Goal: Task Accomplishment & Management: Complete application form

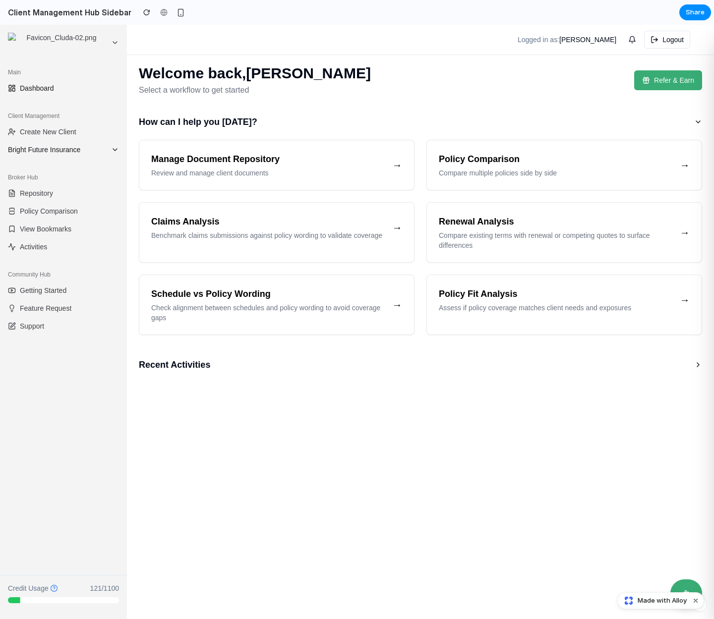
drag, startPoint x: 0, startPoint y: 25, endPoint x: 65, endPoint y: 149, distance: 139.9
click at [65, 149] on span "Bright Future Insurance" at bounding box center [57, 150] width 99 height 10
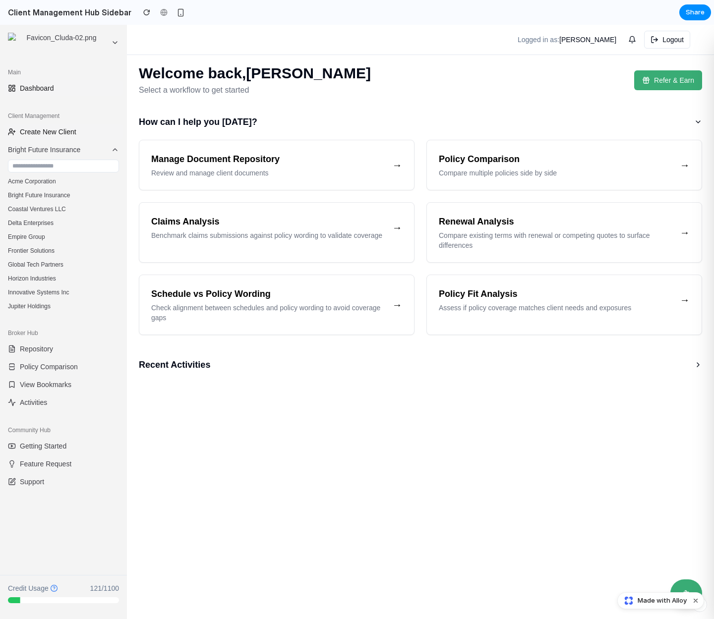
click at [66, 130] on span "Create New Client" at bounding box center [48, 132] width 56 height 10
click at [70, 128] on span "Create New Client" at bounding box center [48, 132] width 56 height 10
click at [60, 150] on span "Bright Future Insurance" at bounding box center [57, 150] width 99 height 10
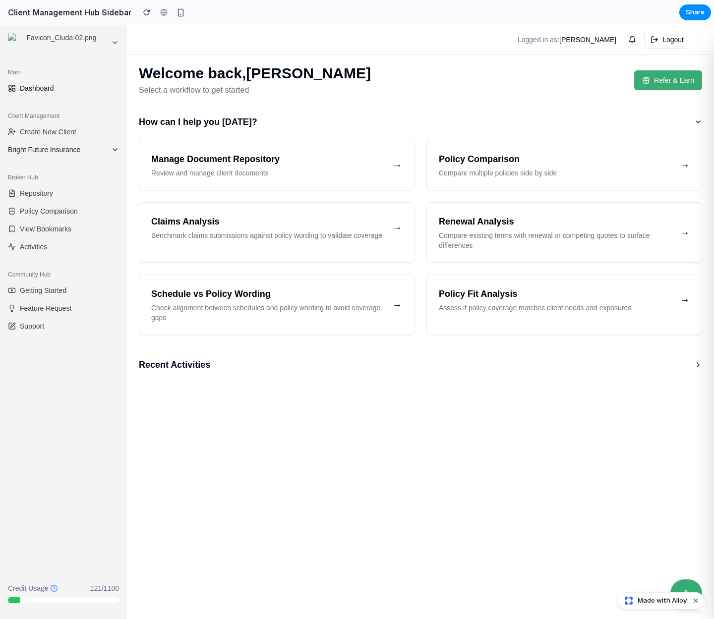
click at [63, 147] on span "Bright Future Insurance" at bounding box center [57, 150] width 99 height 10
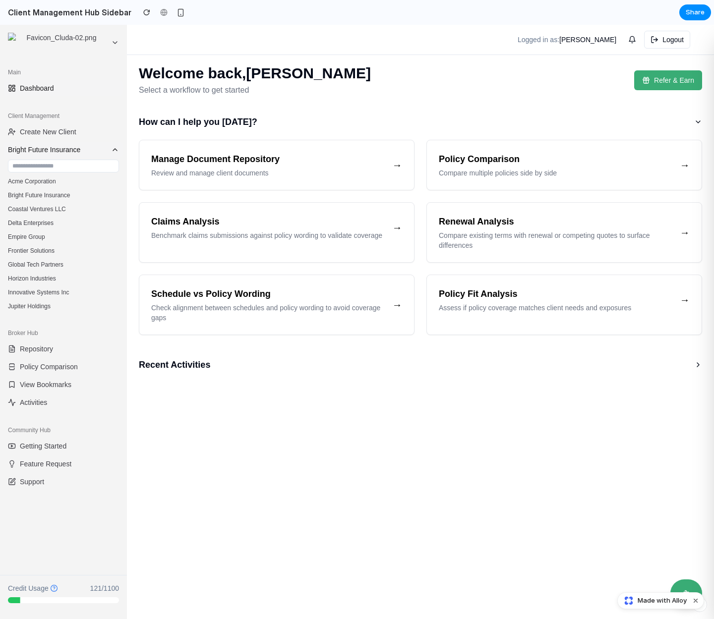
click at [63, 147] on span "Bright Future Insurance" at bounding box center [57, 150] width 99 height 10
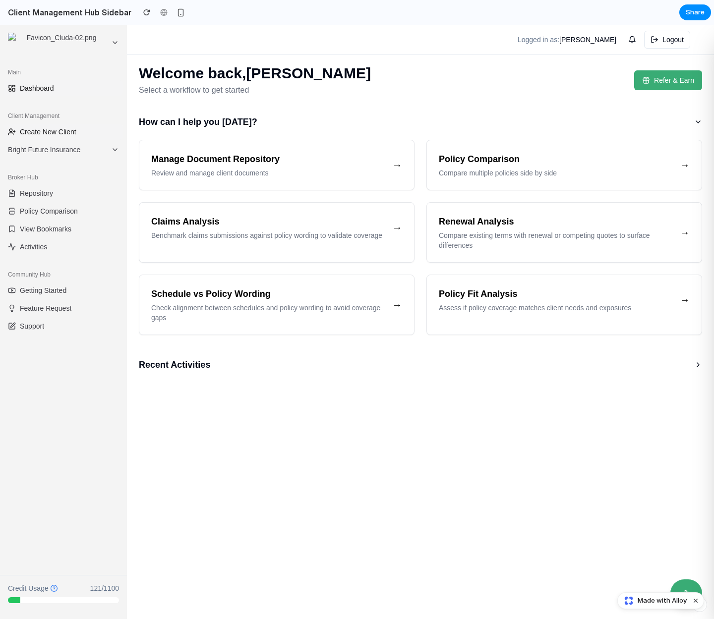
click at [69, 129] on span "Create New Client" at bounding box center [48, 132] width 56 height 10
click at [59, 144] on button "Bright Future Insurance" at bounding box center [63, 150] width 119 height 16
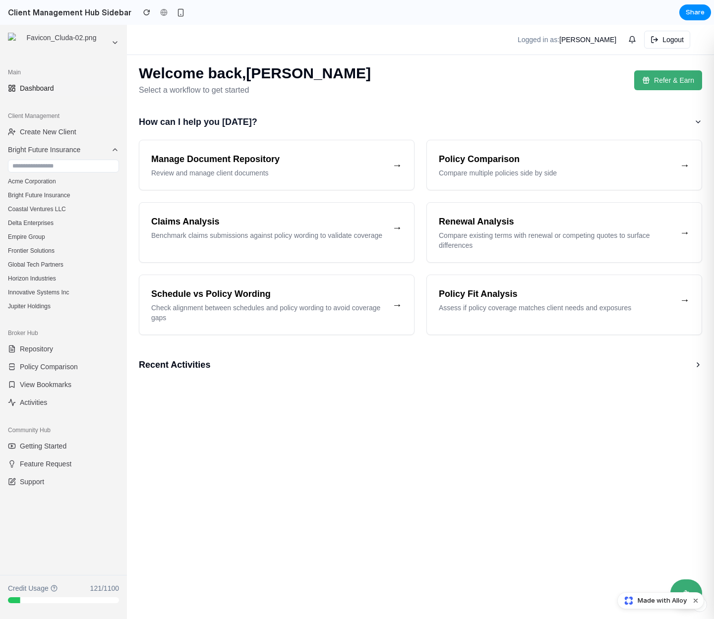
click at [416, 117] on button "How can I help you today?" at bounding box center [420, 122] width 563 height 20
click at [289, 444] on main "Welcome back, Mick McGurn Select a workflow to get started Refer & Earn How can…" at bounding box center [420, 322] width 587 height 594
click at [58, 132] on span "Create New Client" at bounding box center [48, 132] width 56 height 10
click at [118, 147] on icon at bounding box center [115, 150] width 8 height 8
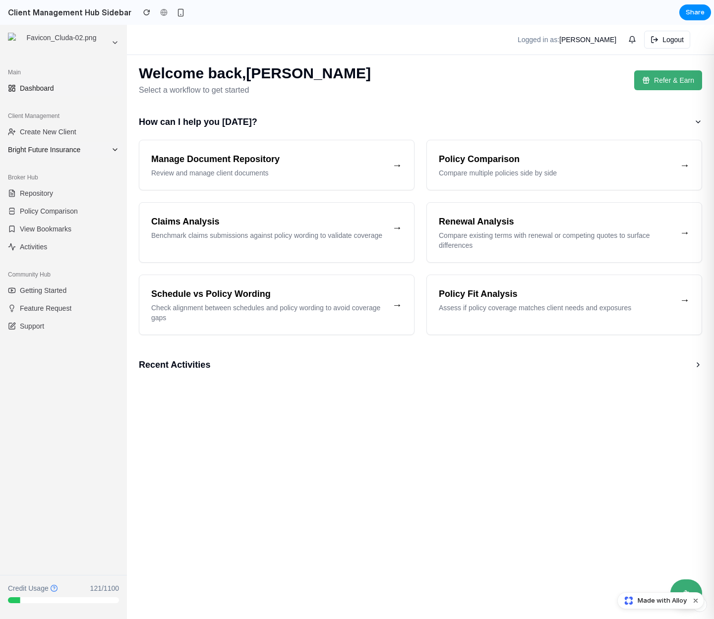
click at [118, 147] on icon at bounding box center [115, 150] width 8 height 8
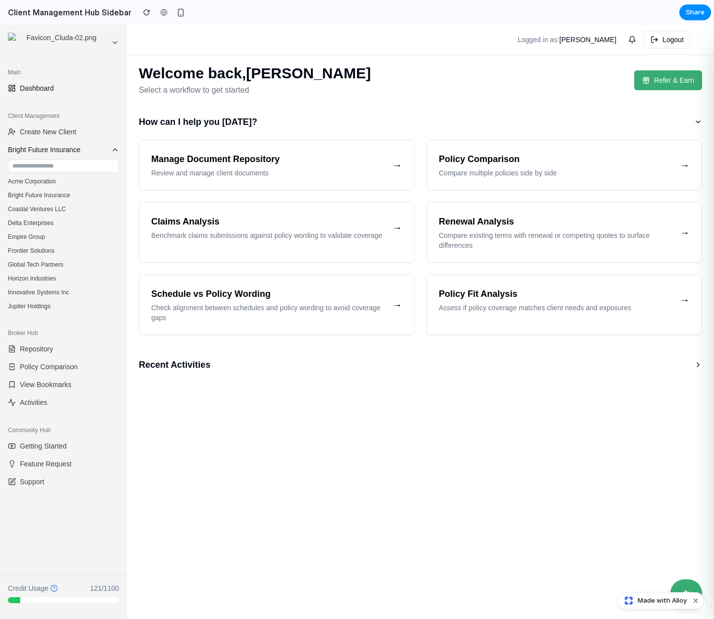
click at [118, 147] on icon at bounding box center [115, 150] width 8 height 8
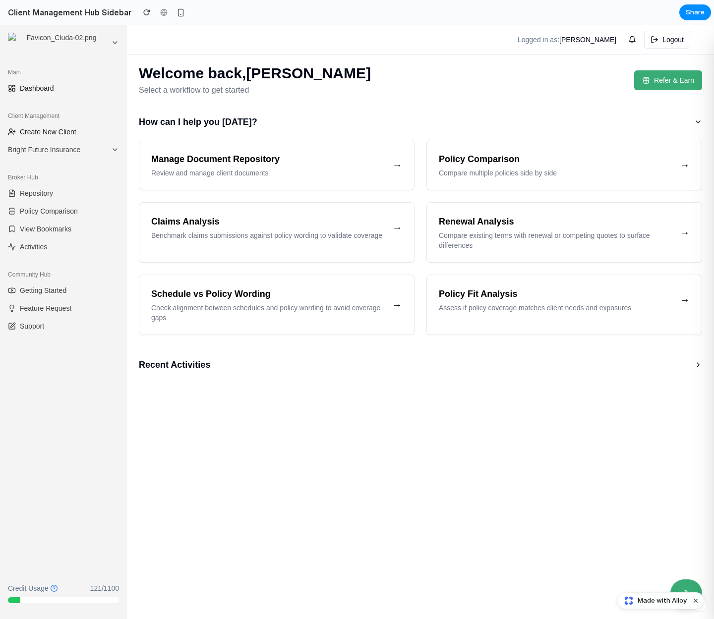
click at [57, 127] on span "Create New Client" at bounding box center [48, 132] width 56 height 10
click at [111, 149] on button "Bright Future Insurance" at bounding box center [63, 150] width 119 height 16
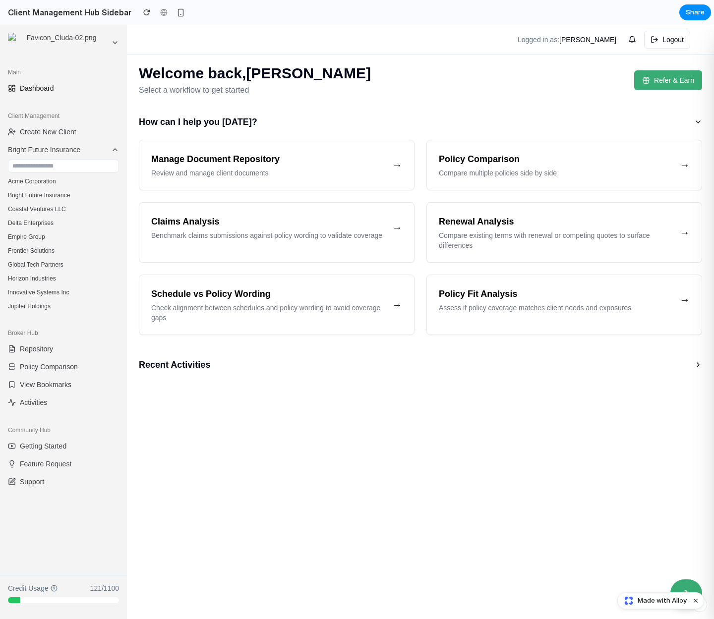
click at [348, 563] on main "Welcome back, Mick McGurn Select a workflow to get started Refer & Earn How can…" at bounding box center [420, 322] width 587 height 594
click at [408, 52] on nav "Logged in as: Mick McGurn Logout" at bounding box center [420, 40] width 587 height 30
click at [61, 180] on button "Acme Corporation" at bounding box center [63, 181] width 119 height 14
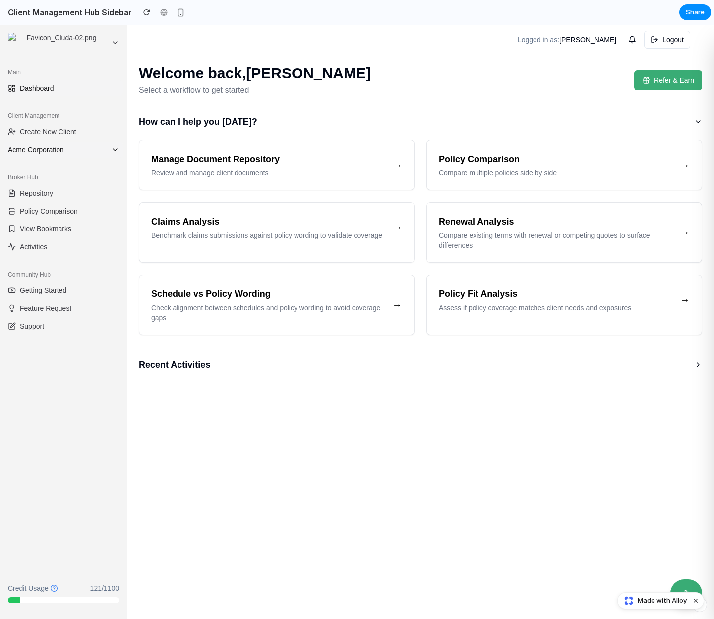
click at [112, 150] on icon at bounding box center [115, 150] width 8 height 8
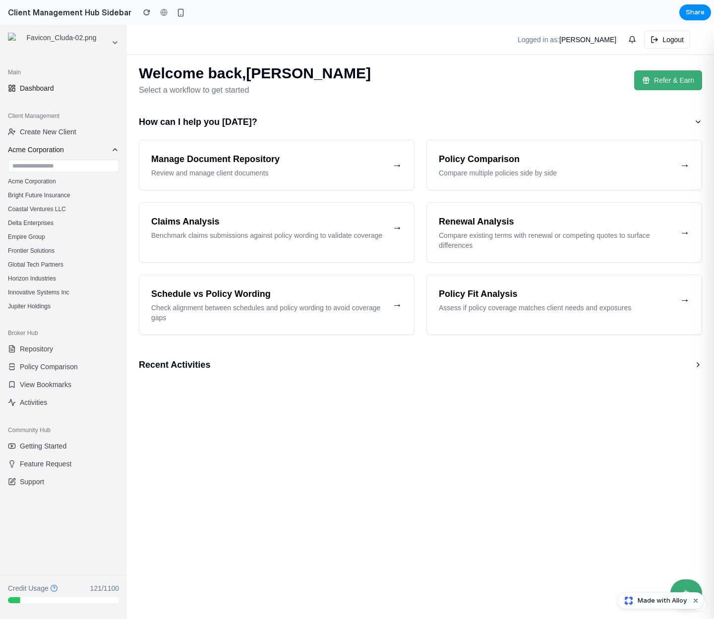
click at [112, 150] on icon at bounding box center [115, 150] width 8 height 8
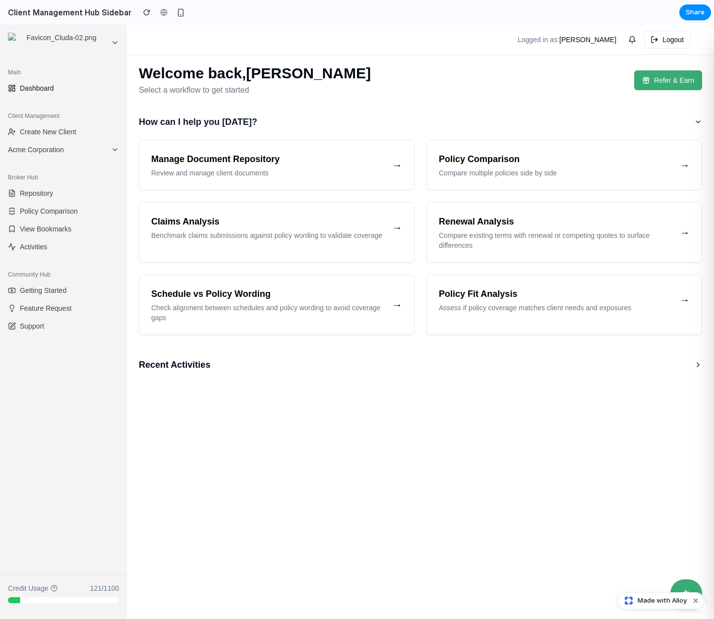
click at [405, 121] on button "How can I help you today?" at bounding box center [420, 122] width 563 height 20
click at [380, 444] on main "Welcome back, Mick McGurn Select a workflow to get started Refer & Earn How can…" at bounding box center [420, 322] width 587 height 594
click at [112, 146] on icon at bounding box center [115, 150] width 8 height 8
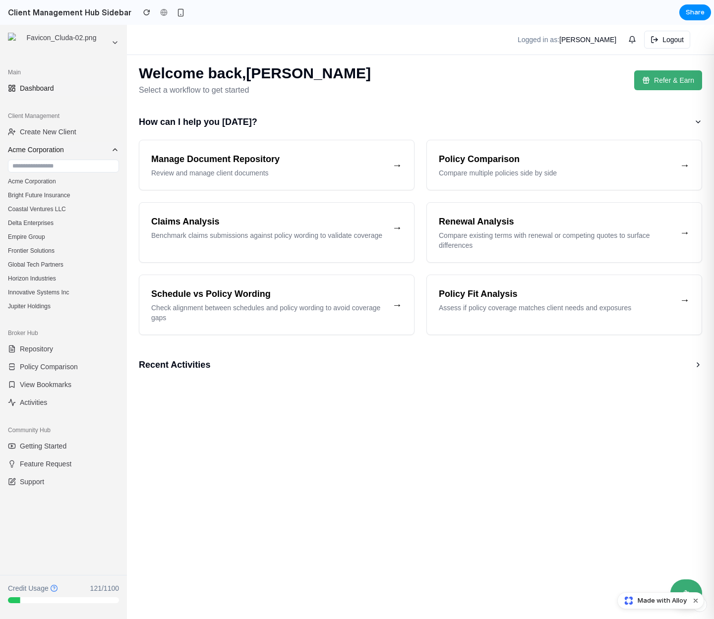
click at [114, 148] on icon at bounding box center [115, 150] width 8 height 8
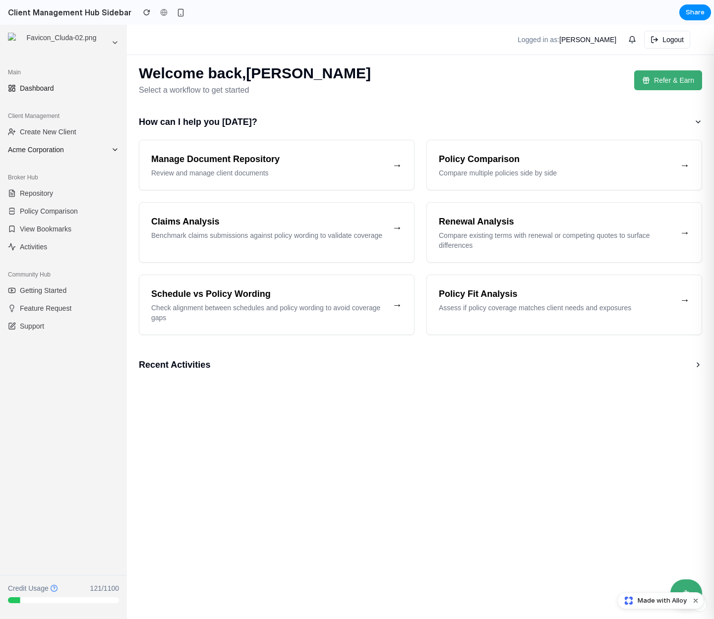
click at [114, 148] on icon at bounding box center [115, 150] width 8 height 8
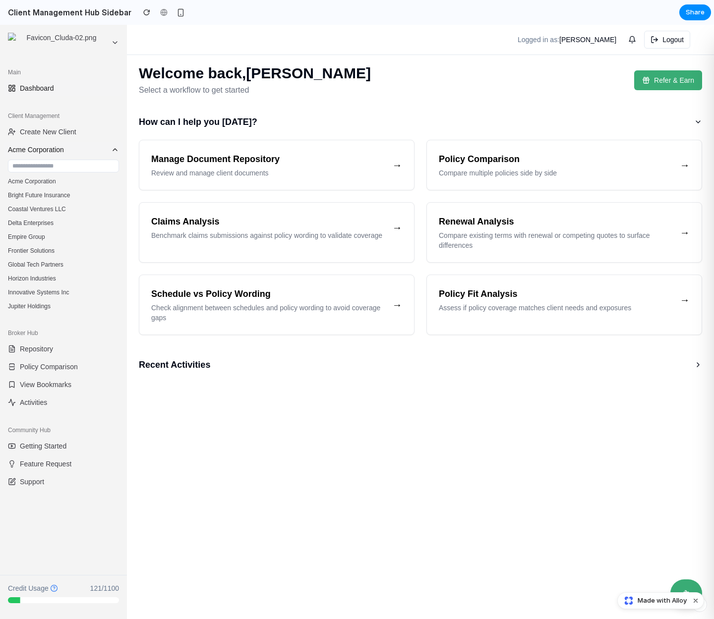
click at [114, 148] on icon at bounding box center [115, 150] width 8 height 8
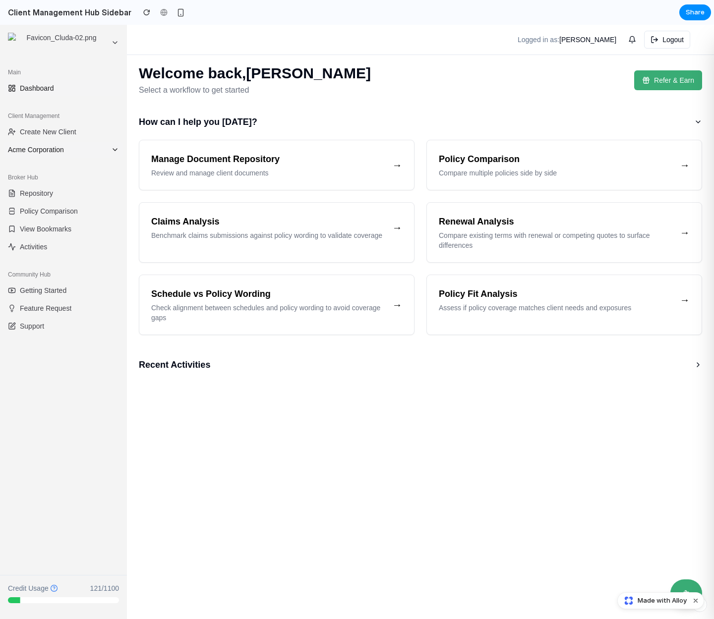
click at [108, 146] on button "Acme Corporation" at bounding box center [63, 150] width 119 height 16
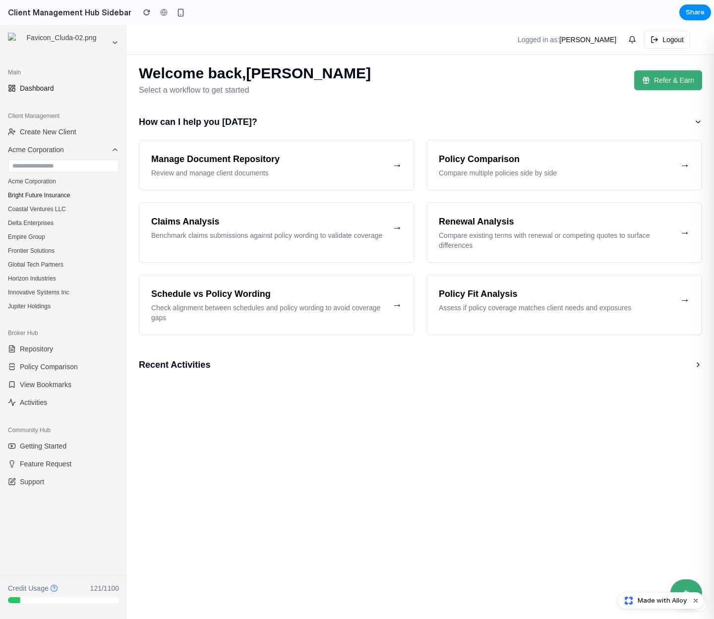
click at [48, 192] on button "Bright Future Insurance" at bounding box center [63, 195] width 119 height 14
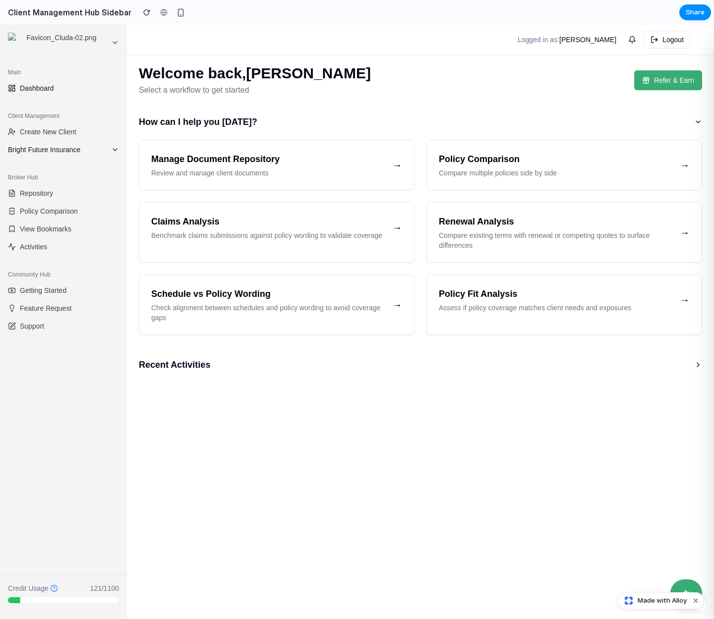
click at [111, 148] on icon at bounding box center [115, 150] width 8 height 8
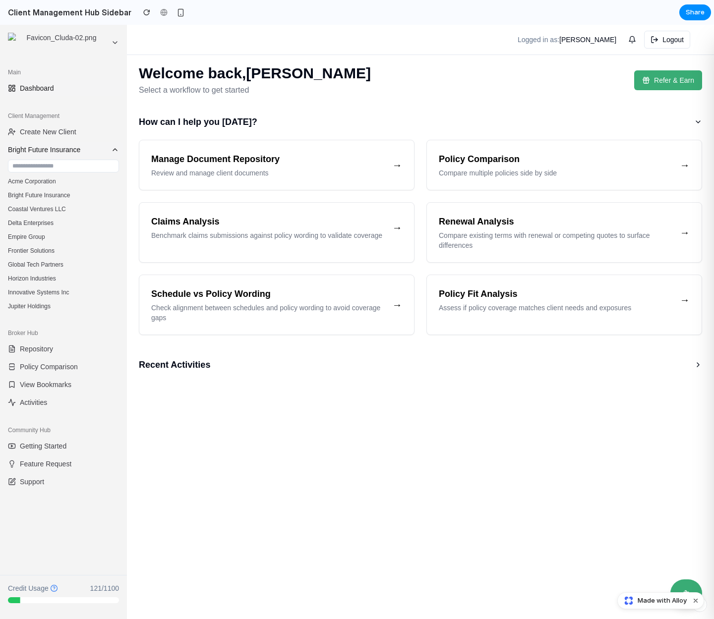
click at [95, 146] on span "Bright Future Insurance" at bounding box center [57, 150] width 99 height 10
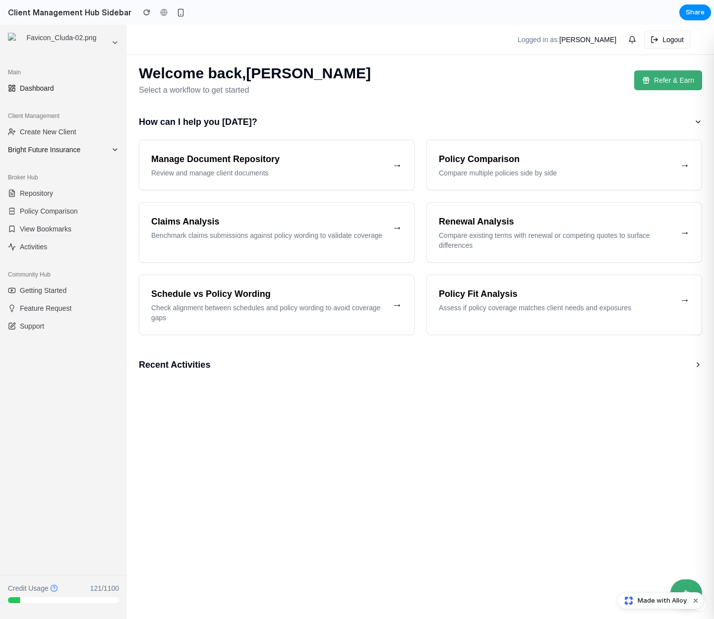
click at [105, 149] on span "Bright Future Insurance" at bounding box center [57, 150] width 99 height 10
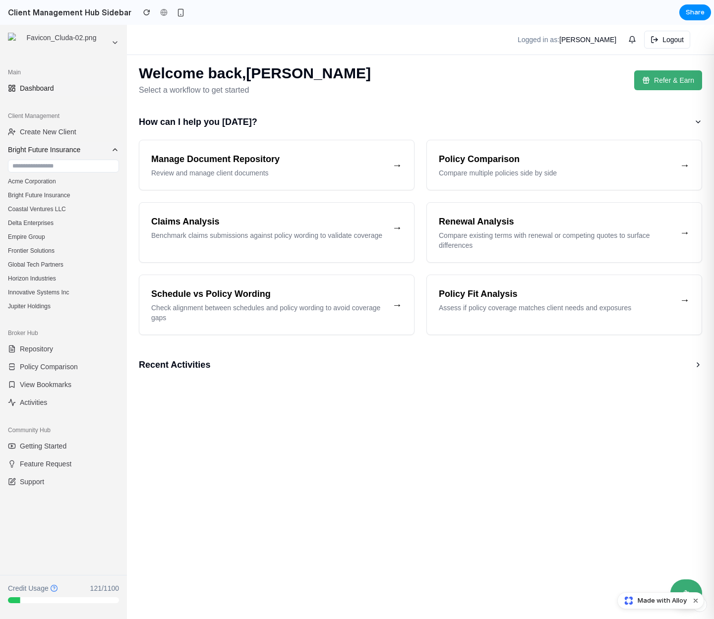
click at [105, 149] on span "Bright Future Insurance" at bounding box center [57, 150] width 99 height 10
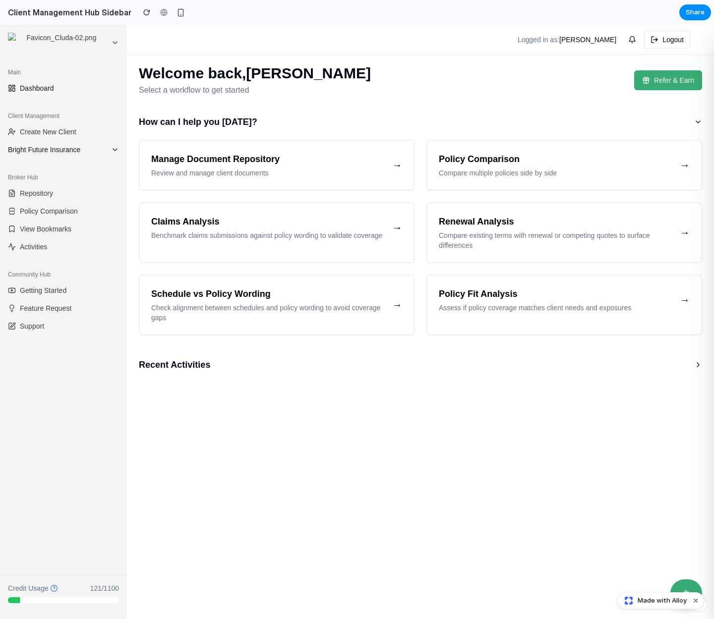
click at [105, 149] on span "Bright Future Insurance" at bounding box center [57, 150] width 99 height 10
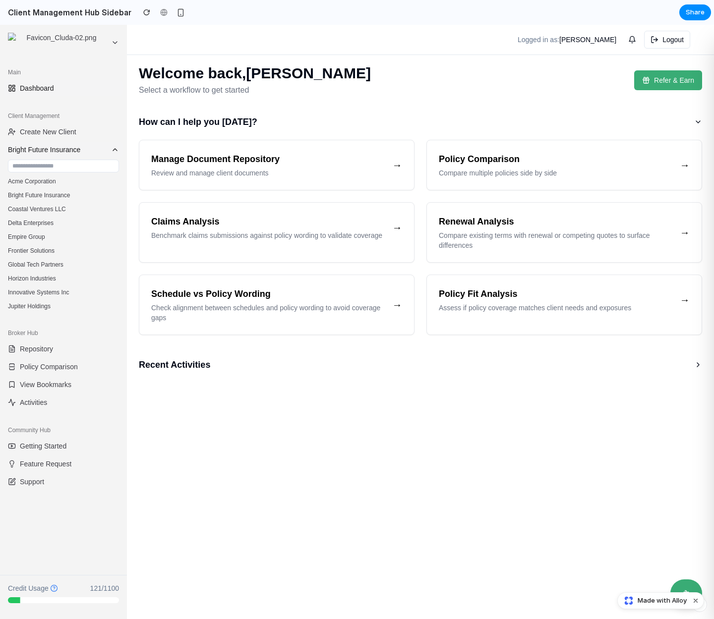
click at [105, 149] on span "Bright Future Insurance" at bounding box center [57, 150] width 99 height 10
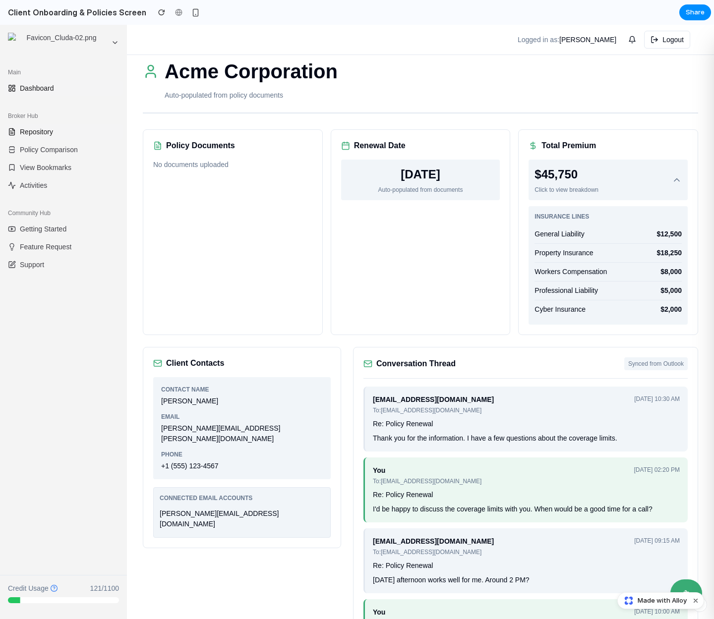
click at [39, 134] on span "Repository" at bounding box center [36, 132] width 33 height 10
click at [392, 65] on div "Acme Corporation" at bounding box center [420, 71] width 555 height 30
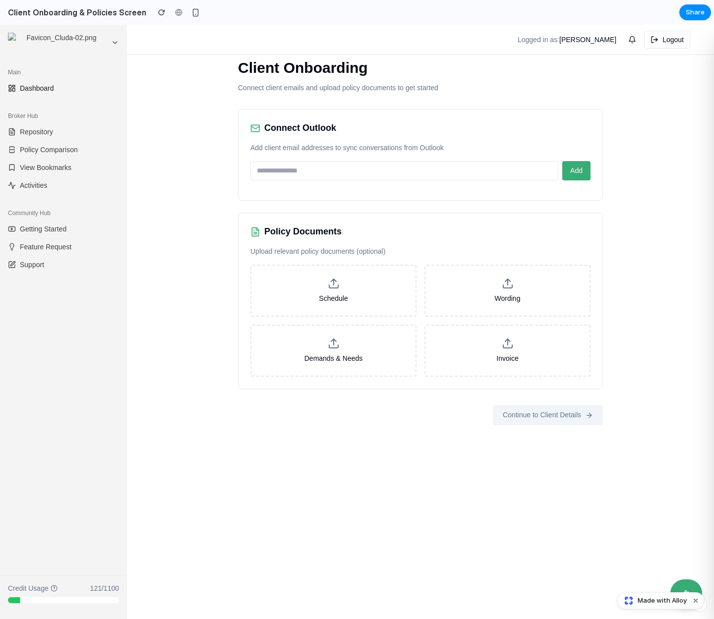
click at [183, 283] on div "Client Onboarding Connect client emails and upload policy documents to get star…" at bounding box center [420, 322] width 587 height 594
click at [189, 176] on div "Client Onboarding Connect client emails and upload policy documents to get star…" at bounding box center [420, 322] width 587 height 594
click at [302, 164] on input "email" at bounding box center [404, 170] width 308 height 19
type input "**********"
click at [580, 168] on span "Add" at bounding box center [576, 171] width 12 height 8
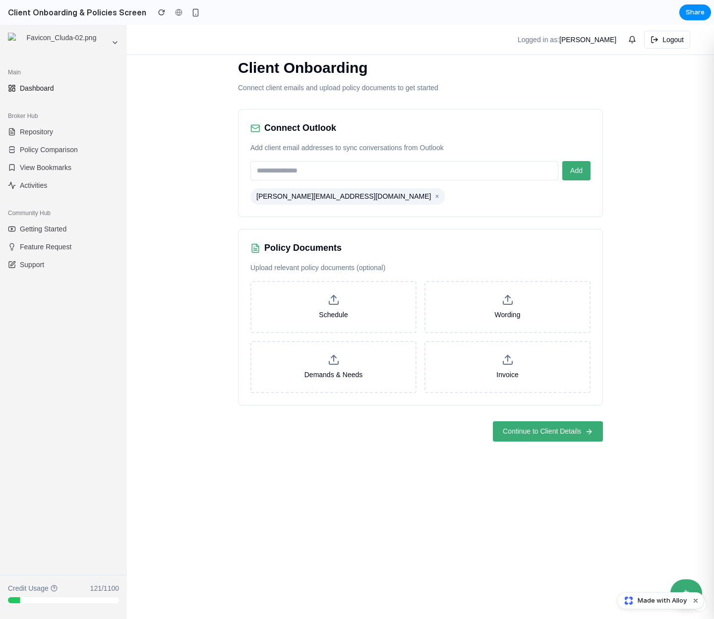
click at [543, 429] on span "Continue to Client Details" at bounding box center [541, 431] width 78 height 10
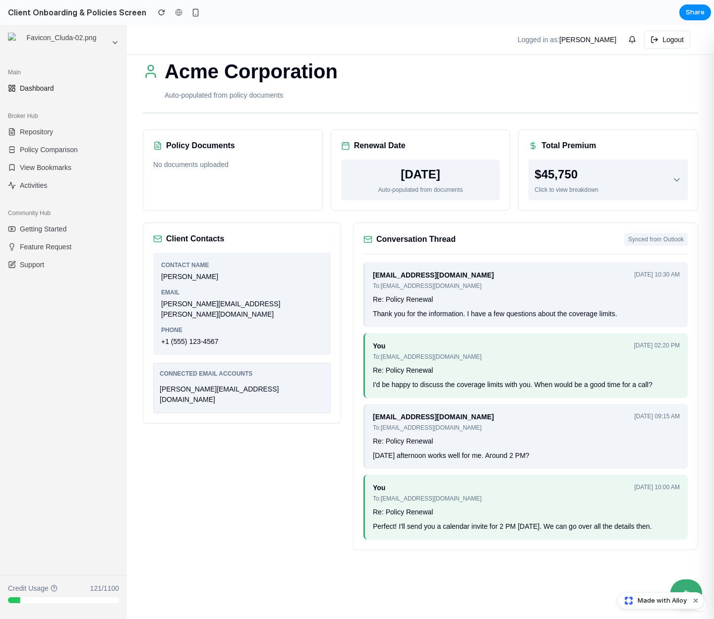
click at [277, 242] on div "Client Contacts" at bounding box center [241, 239] width 177 height 12
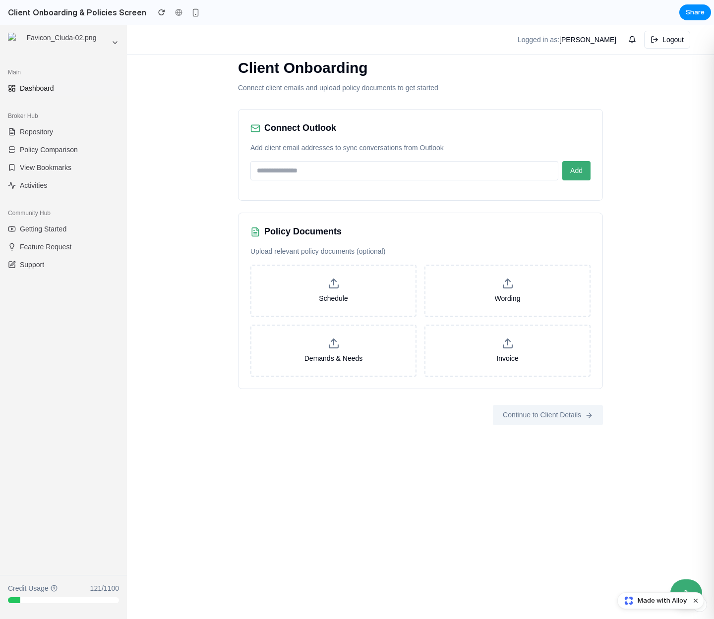
click at [189, 243] on div "Client Onboarding Connect client emails and upload policy documents to get star…" at bounding box center [420, 322] width 587 height 594
click at [361, 170] on input "email" at bounding box center [404, 170] width 308 height 19
type input "**********"
click at [483, 203] on div "**********" at bounding box center [420, 241] width 396 height 400
click at [148, 209] on div "**********" at bounding box center [420, 322] width 587 height 594
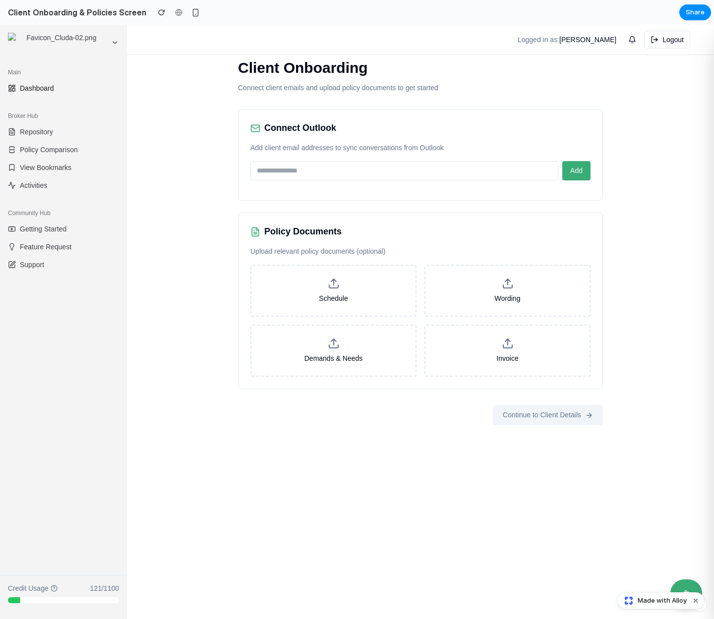
click at [206, 137] on div "Client Onboarding Connect client emails and upload policy documents to get star…" at bounding box center [420, 322] width 587 height 594
click at [206, 136] on div "Client Onboarding Connect client emails and upload policy documents to get star…" at bounding box center [420, 322] width 587 height 594
